Goal: Information Seeking & Learning: Learn about a topic

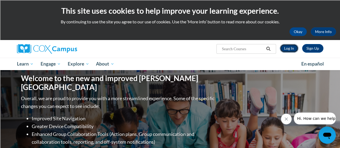
click at [293, 51] on link "Log In" at bounding box center [289, 48] width 19 height 9
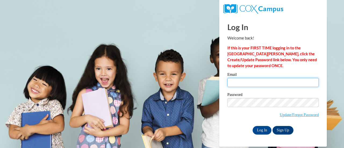
click at [253, 80] on input "Email" at bounding box center [273, 82] width 91 height 9
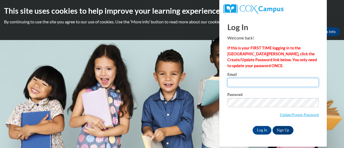
type input "[PERSON_NAME][EMAIL_ADDRESS][PERSON_NAME][DOMAIN_NAME]"
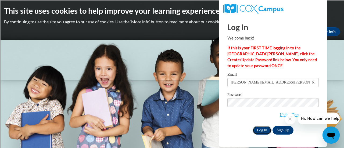
click at [261, 129] on input "Log In" at bounding box center [262, 130] width 19 height 9
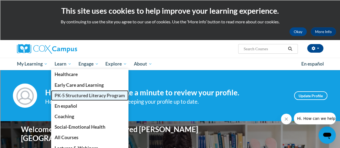
click at [71, 95] on span "PK-5 Structured Literacy Program" at bounding box center [90, 96] width 70 height 6
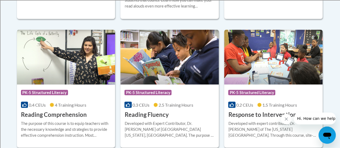
scroll to position [511, 0]
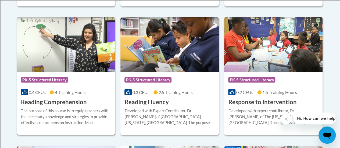
click at [68, 102] on h3 "Reading Comprehension" at bounding box center [54, 102] width 66 height 8
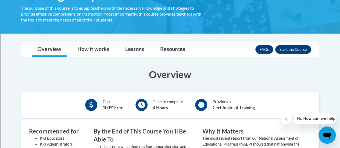
scroll to position [108, 0]
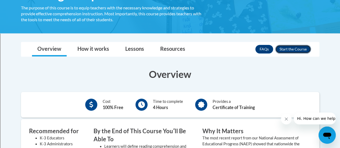
click at [296, 48] on button "Enroll" at bounding box center [293, 49] width 36 height 9
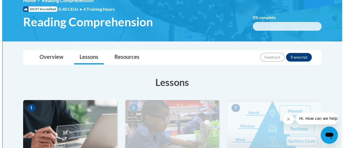
scroll to position [161, 0]
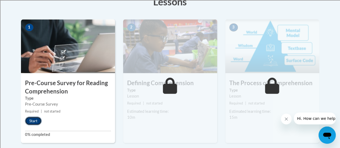
click at [31, 120] on button "Start" at bounding box center [33, 121] width 17 height 9
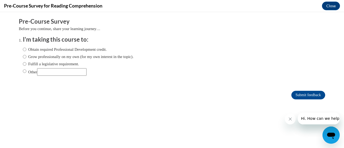
scroll to position [0, 0]
click at [23, 50] on input "Obtain required Professional Development credit." at bounding box center [24, 50] width 3 height 6
radio input "true"
click at [299, 94] on input "Submit feedback" at bounding box center [309, 95] width 34 height 9
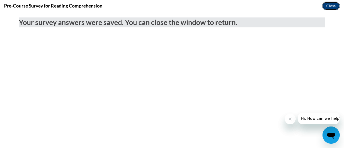
click at [331, 4] on button "Close" at bounding box center [331, 6] width 18 height 9
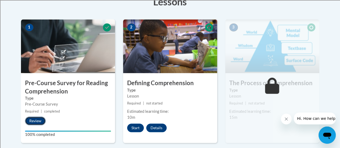
click at [37, 120] on button "Review" at bounding box center [35, 121] width 21 height 9
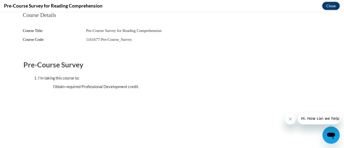
click at [331, 6] on button "Close" at bounding box center [331, 6] width 18 height 9
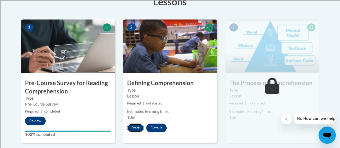
click at [134, 126] on button "Start" at bounding box center [135, 128] width 17 height 9
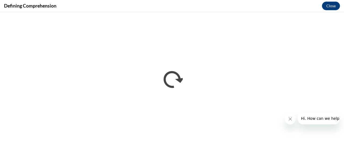
click at [225, 6] on div "Defining Comprehension Close" at bounding box center [172, 6] width 344 height 12
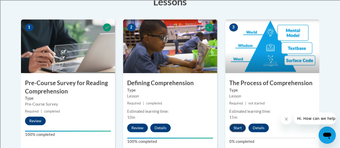
click at [236, 127] on button "Start" at bounding box center [237, 128] width 17 height 9
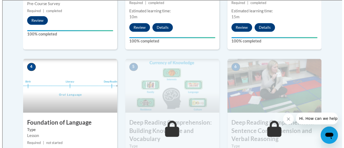
scroll to position [288, 0]
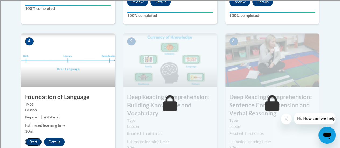
click at [29, 144] on button "Start" at bounding box center [33, 142] width 17 height 9
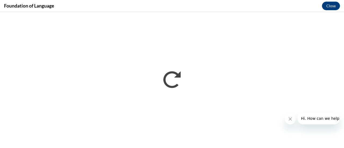
scroll to position [0, 0]
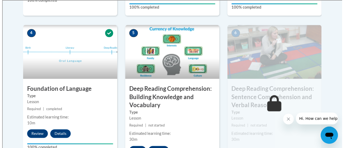
scroll to position [350, 0]
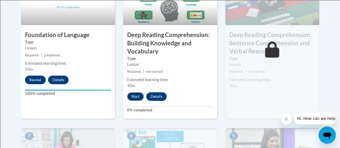
click at [139, 94] on button "Start" at bounding box center [135, 96] width 17 height 9
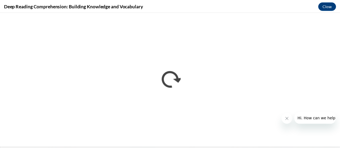
scroll to position [0, 0]
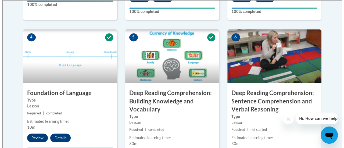
scroll to position [323, 0]
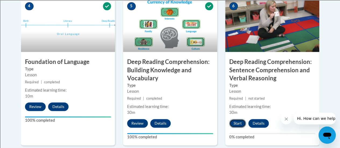
click at [235, 120] on button "Start" at bounding box center [237, 123] width 17 height 9
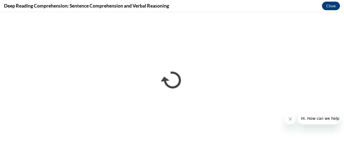
scroll to position [0, 0]
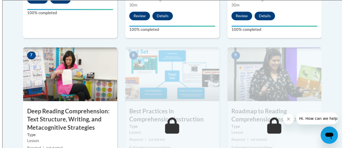
scroll to position [457, 0]
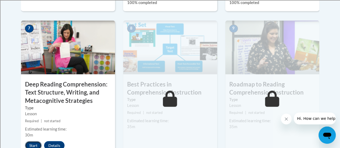
click at [36, 144] on button "Start" at bounding box center [33, 145] width 17 height 9
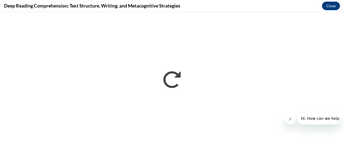
scroll to position [0, 0]
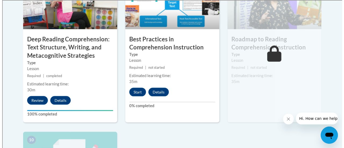
scroll to position [503, 0]
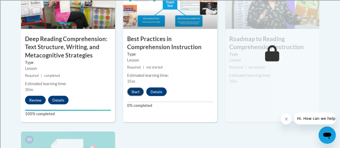
click at [140, 89] on button "Start" at bounding box center [135, 91] width 17 height 9
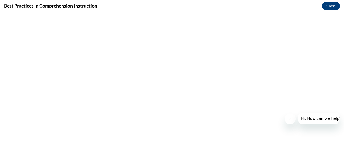
click at [319, 120] on span "Hi. How can we help?" at bounding box center [321, 118] width 40 height 4
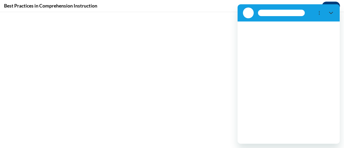
scroll to position [0, 0]
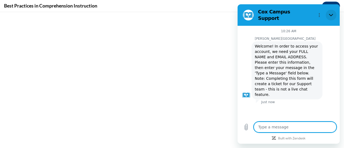
click at [332, 13] on icon "Close" at bounding box center [331, 15] width 4 height 4
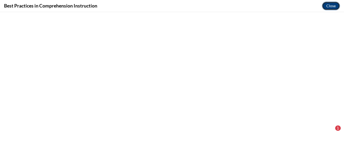
click at [330, 6] on button "Close" at bounding box center [331, 6] width 18 height 9
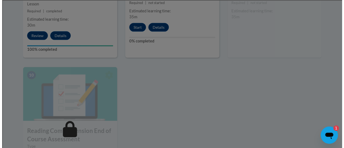
scroll to position [476, 0]
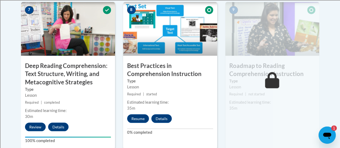
type textarea "x"
click at [141, 117] on button "Resume" at bounding box center [138, 118] width 22 height 9
